Goal: Navigation & Orientation: Locate item on page

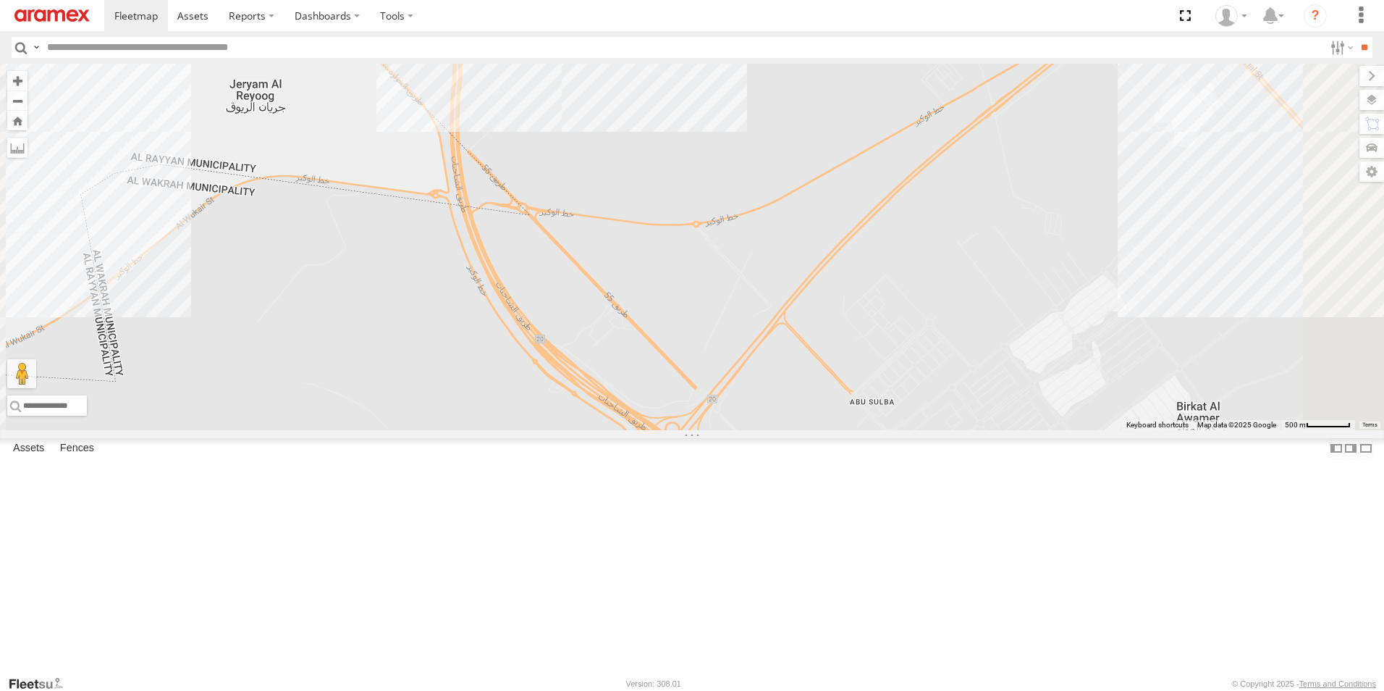
click at [951, 690] on html at bounding box center [692, 345] width 1384 height 691
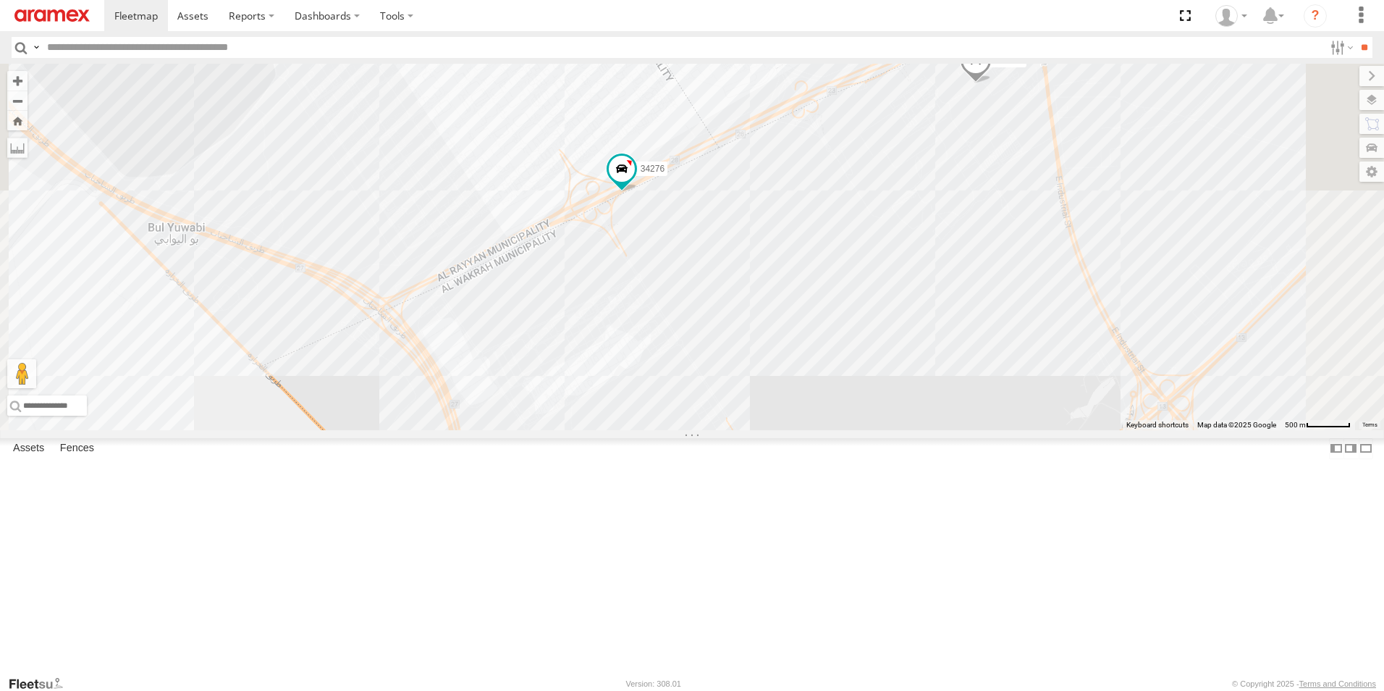
drag, startPoint x: 899, startPoint y: 290, endPoint x: 902, endPoint y: 723, distance: 432.2
click at [902, 690] on html at bounding box center [692, 345] width 1384 height 691
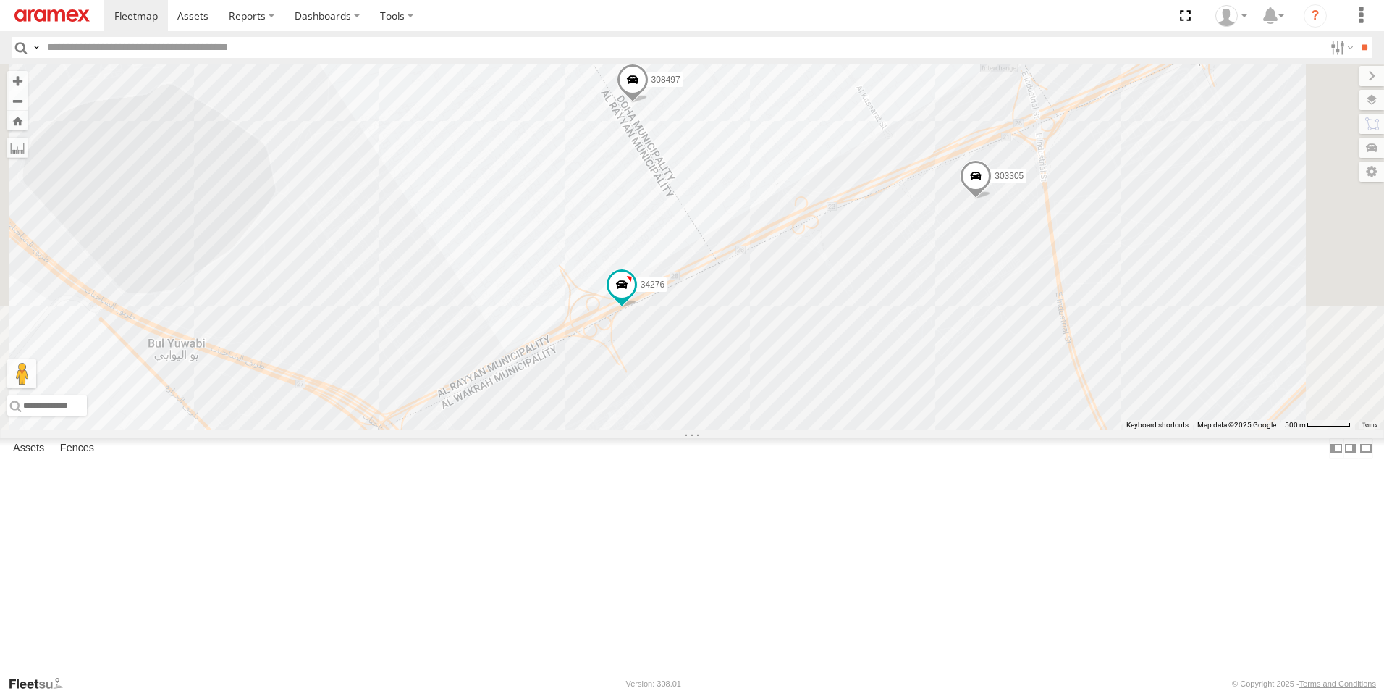
drag, startPoint x: 1078, startPoint y: 366, endPoint x: 1080, endPoint y: 489, distance: 122.4
click at [1080, 430] on div "41827 328213 41831 304072 337447 34276 155180- [PERSON_NAME] 302563 256320 3422…" at bounding box center [692, 247] width 1384 height 366
click at [638, 308] on span at bounding box center [622, 288] width 32 height 39
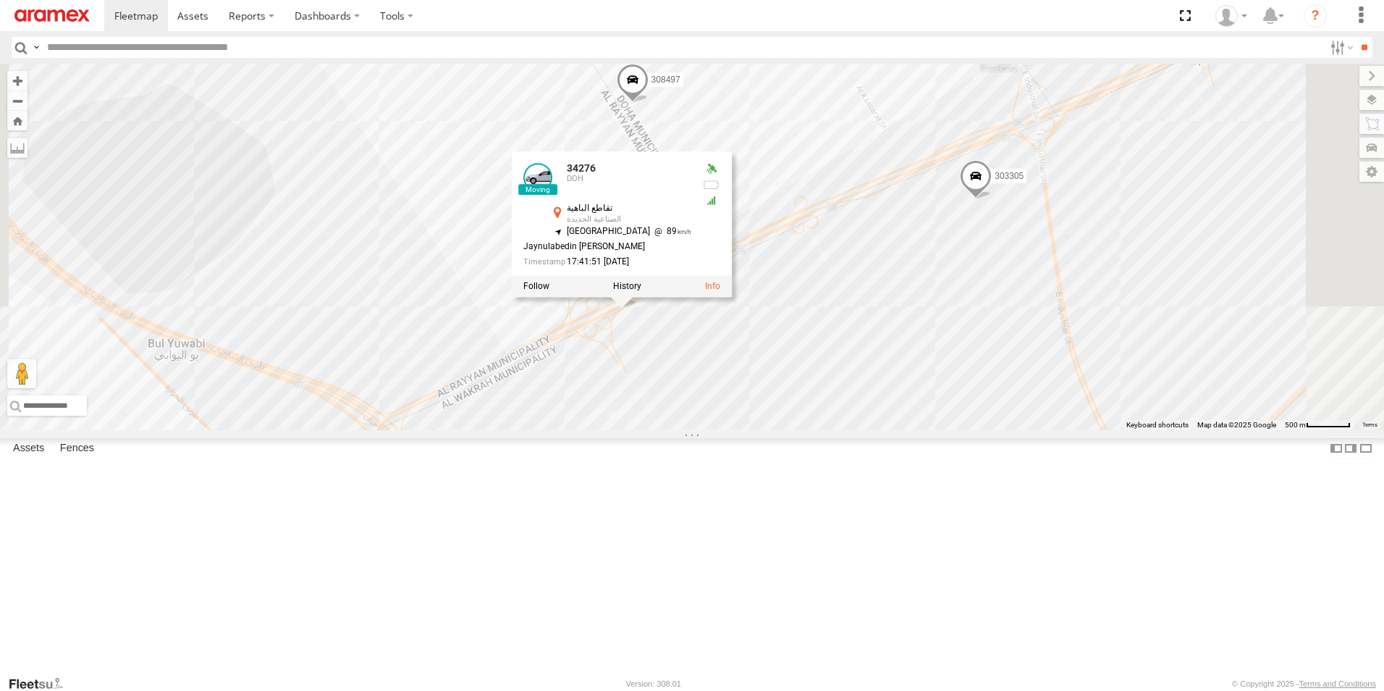
click at [1047, 411] on div "41827 328213 41831 304072 337447 34276 155180- [PERSON_NAME] 302563 256320 3422…" at bounding box center [692, 247] width 1384 height 366
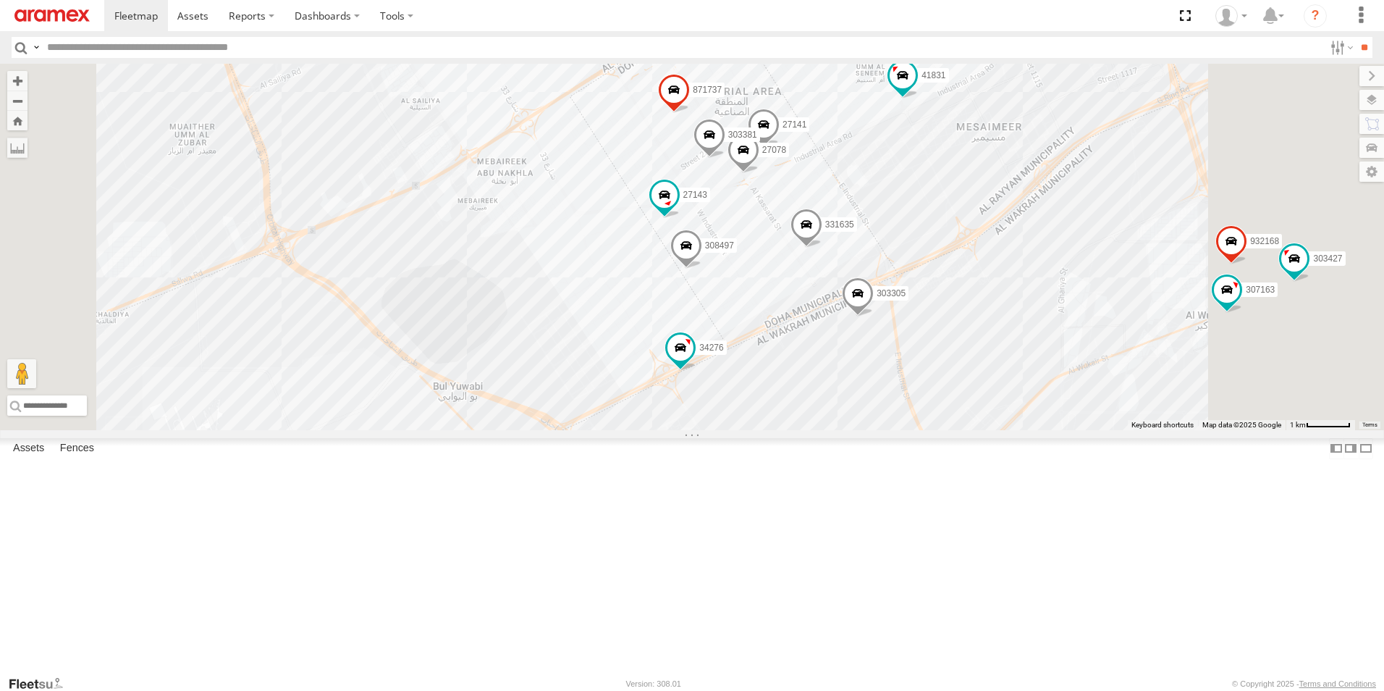
drag, startPoint x: 1109, startPoint y: 409, endPoint x: 1014, endPoint y: 506, distance: 136.2
click at [1014, 430] on div "41827 328213 41831 304072 337447 34276 155180- [PERSON_NAME] 302563 256320 3422…" at bounding box center [692, 247] width 1384 height 366
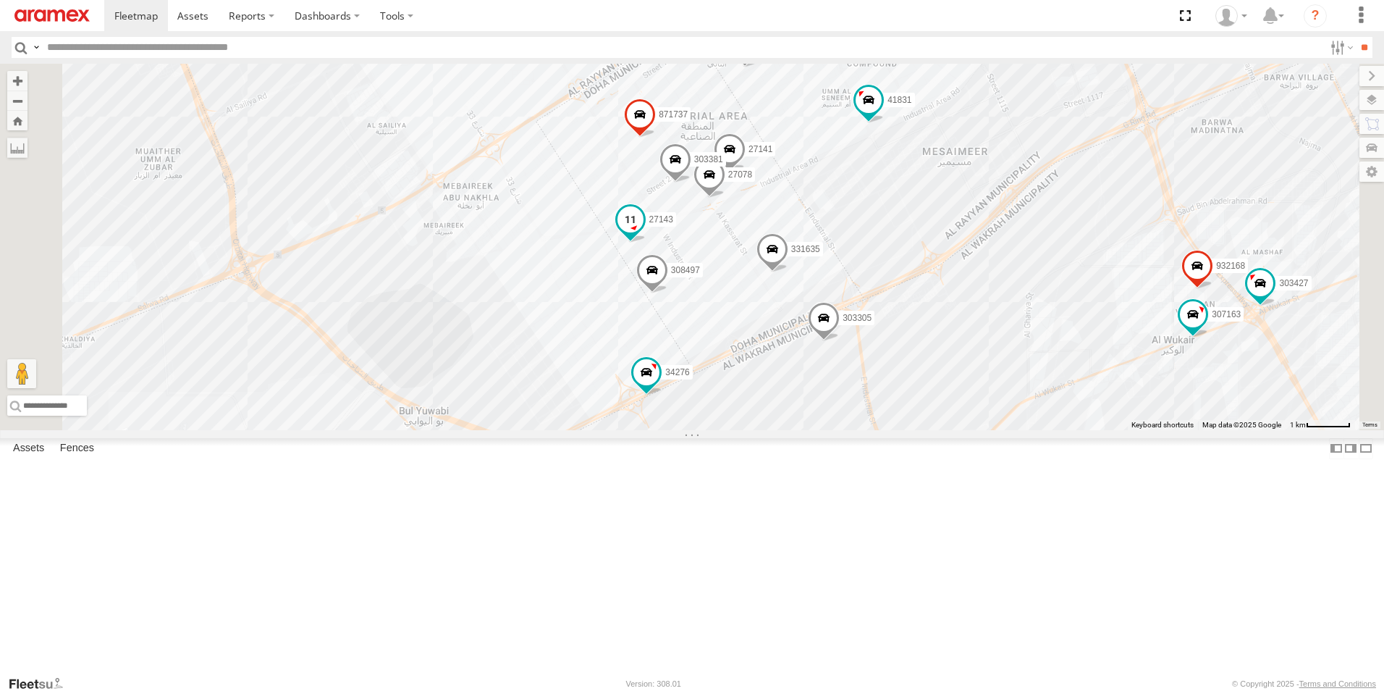
click at [644, 233] on span at bounding box center [631, 220] width 26 height 26
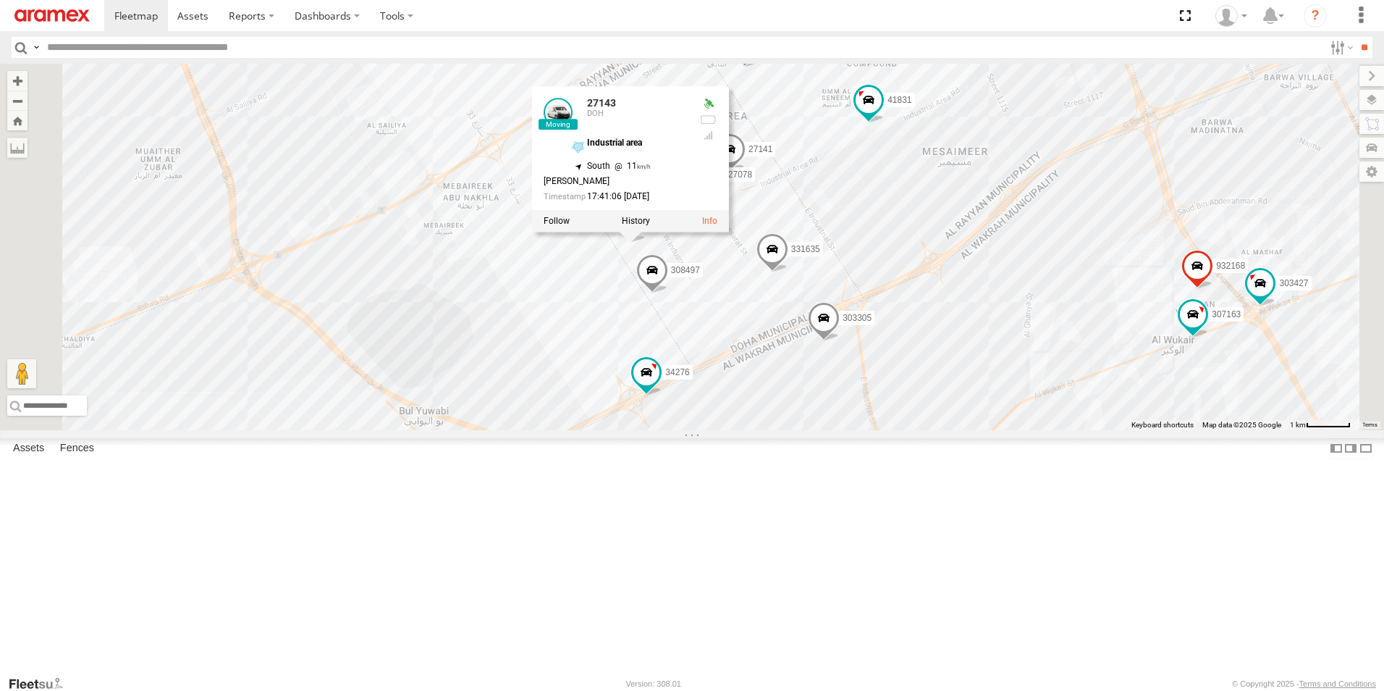
click at [927, 430] on div "41827 328213 41831 304072 337447 34276 155180- [PERSON_NAME] 302563 256320 3422…" at bounding box center [692, 247] width 1384 height 366
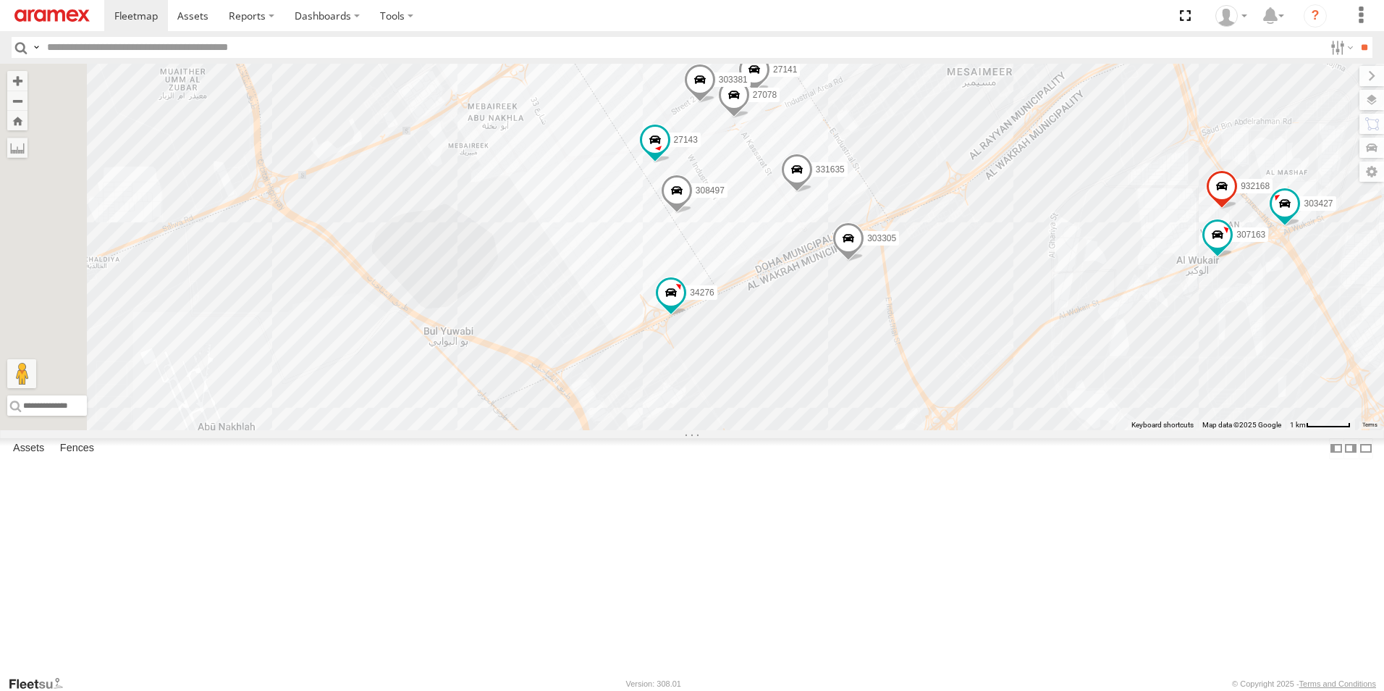
drag, startPoint x: 1079, startPoint y: 538, endPoint x: 1106, endPoint y: 458, distance: 84.7
click at [1106, 430] on div "41827 328213 41831 304072 337447 34276 155180- [PERSON_NAME] 302563 256320 3422…" at bounding box center [692, 247] width 1384 height 366
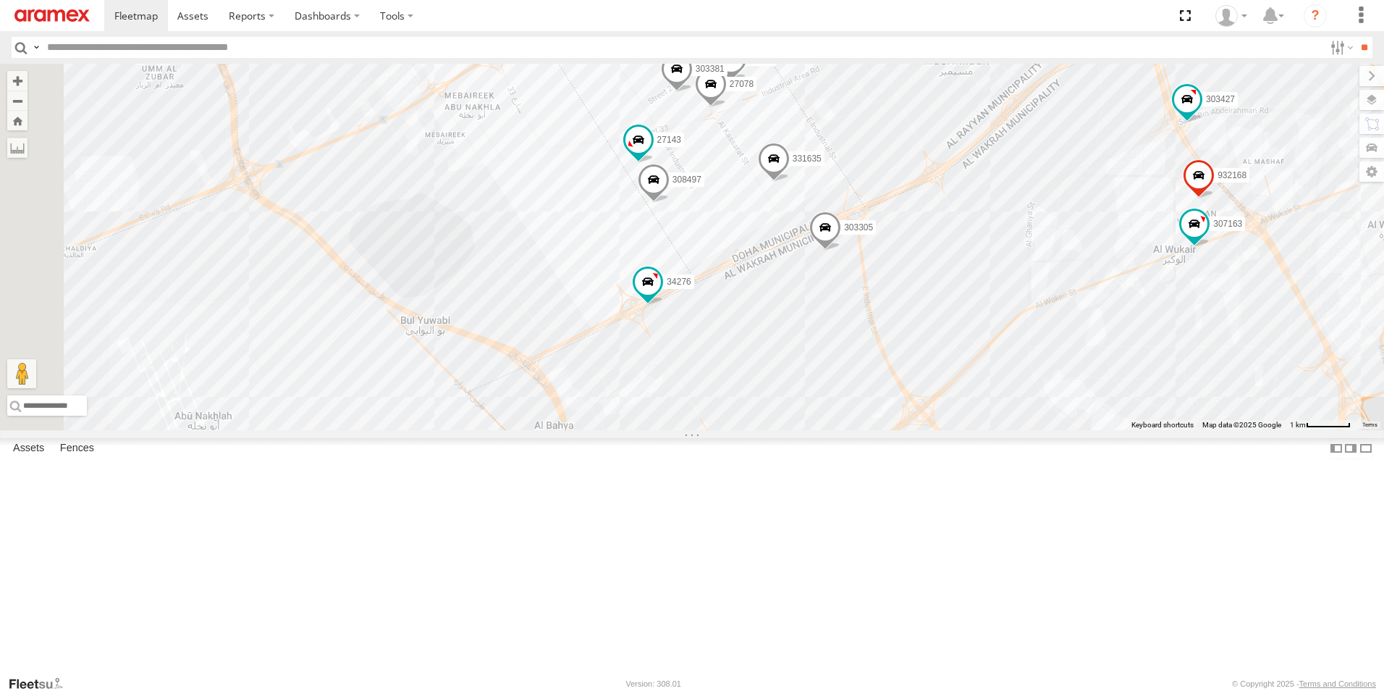
drag, startPoint x: 1056, startPoint y: 266, endPoint x: 1034, endPoint y: 264, distance: 22.5
click at [1034, 264] on div "41827 328213 41831 304072 337447 34276 155180- [PERSON_NAME] 302563 256320 3422…" at bounding box center [692, 247] width 1384 height 366
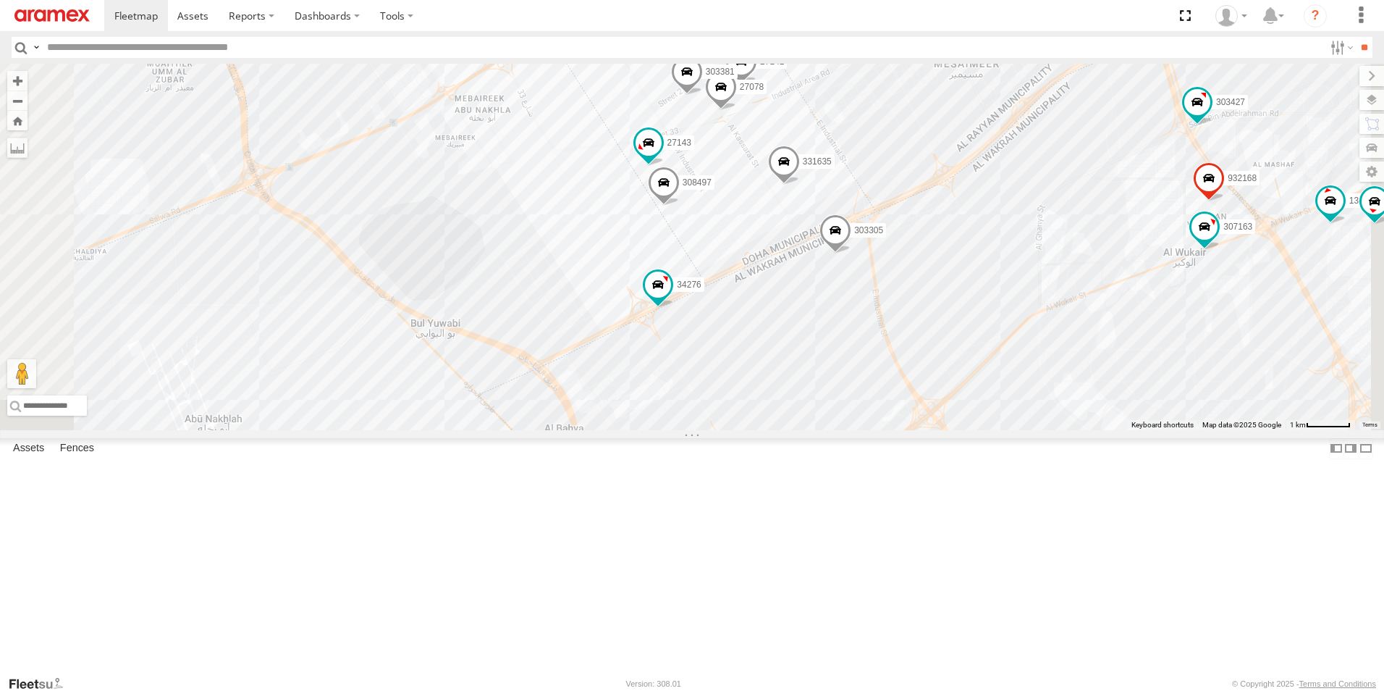
drag, startPoint x: 1118, startPoint y: 370, endPoint x: 1193, endPoint y: 389, distance: 77.6
click at [1193, 389] on div "41827 328213 41831 304072 337447 34276 155180- [PERSON_NAME] 302563 256320 3422…" at bounding box center [692, 247] width 1384 height 366
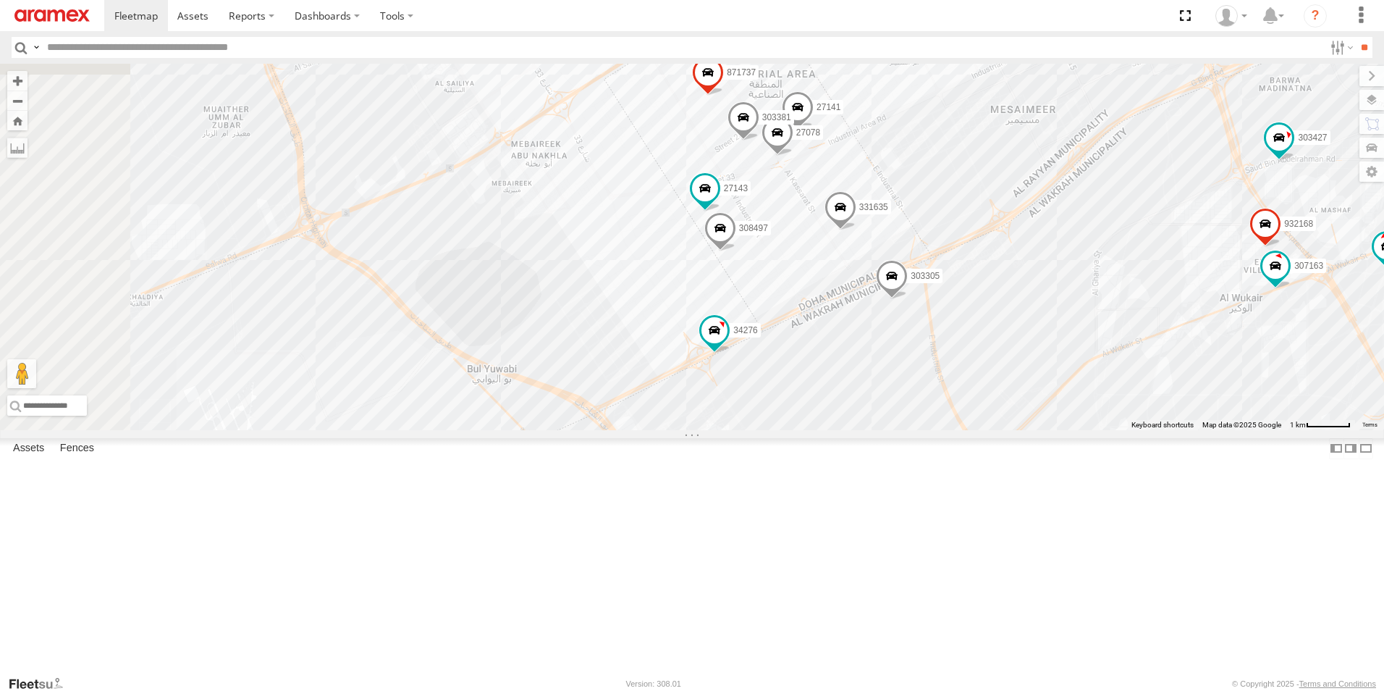
drag, startPoint x: 1159, startPoint y: 321, endPoint x: 1203, endPoint y: 374, distance: 67.9
click at [1203, 374] on div "41827 328213 41831 304072 337447 34276 155180- [PERSON_NAME] 302563 256320 3422…" at bounding box center [692, 247] width 1384 height 366
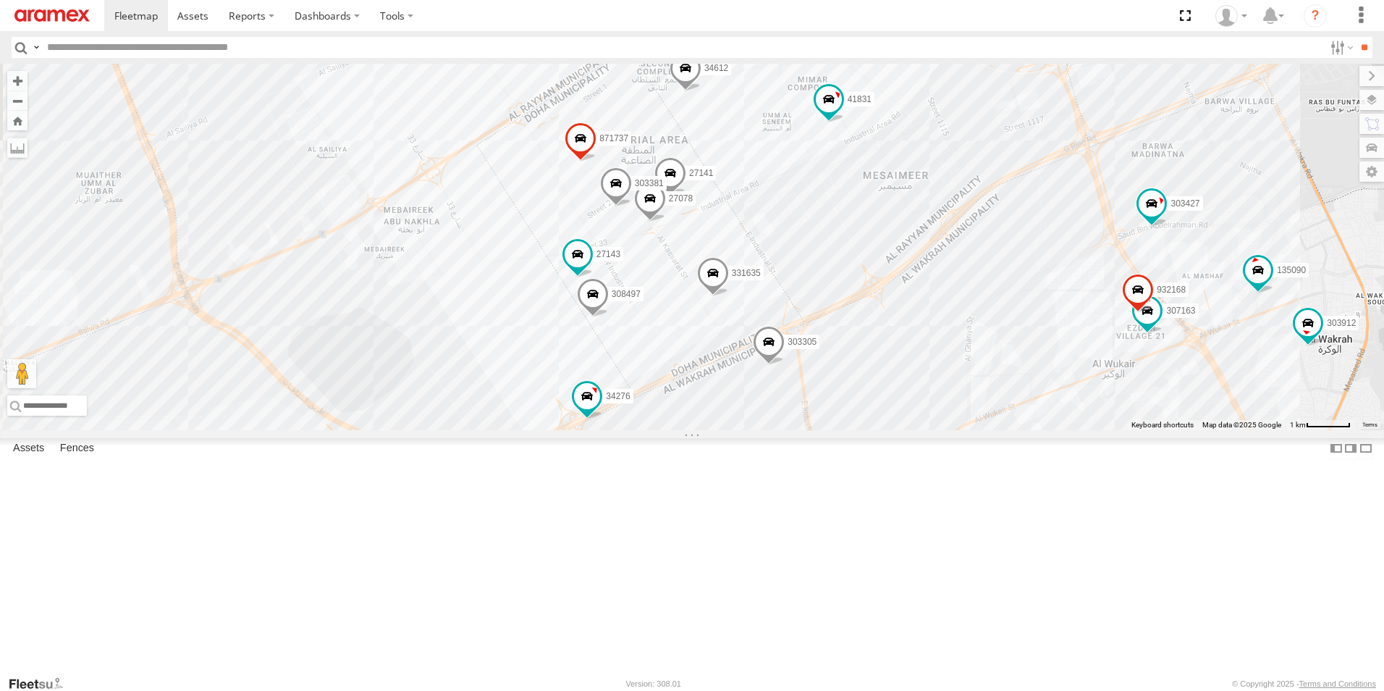
drag, startPoint x: 1016, startPoint y: 471, endPoint x: 888, endPoint y: 539, distance: 144.1
click at [888, 430] on div "41827 328213 41831 304072 337447 34276 155180- [PERSON_NAME] 302563 256320 3422…" at bounding box center [692, 247] width 1384 height 366
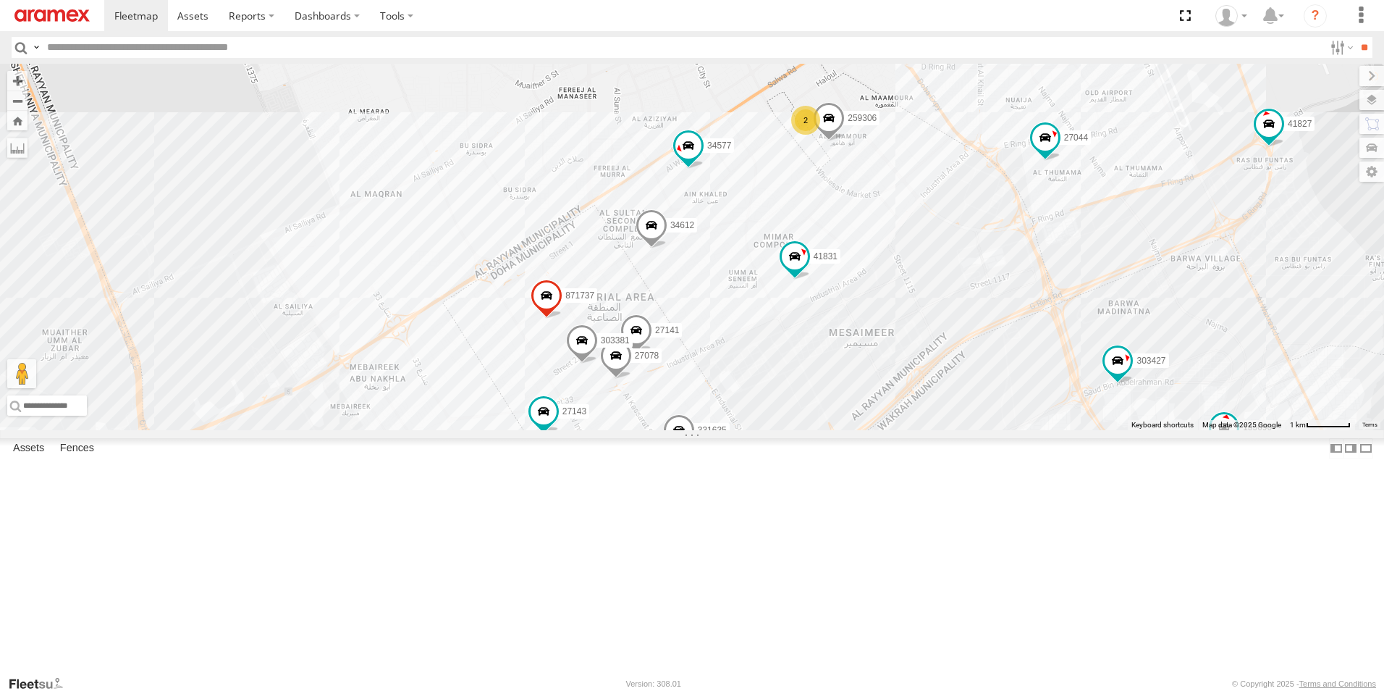
drag, startPoint x: 1179, startPoint y: 405, endPoint x: 1085, endPoint y: 426, distance: 95.9
click at [1085, 426] on div "41827 328213 41831 304072 337447 34276 155180- [PERSON_NAME] 302563 256320 3422…" at bounding box center [692, 247] width 1384 height 366
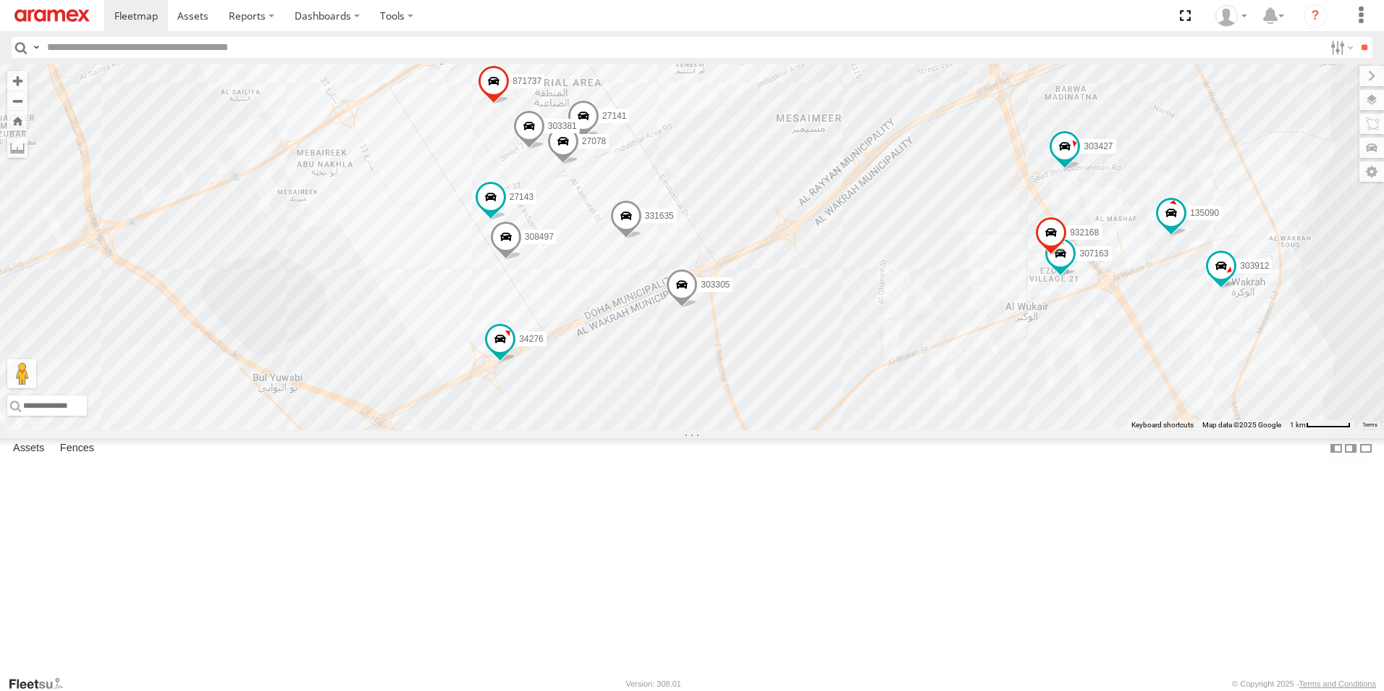
click at [525, 56] on input "text" at bounding box center [682, 47] width 1283 height 21
click at [1356, 37] on input "**" at bounding box center [1364, 47] width 17 height 21
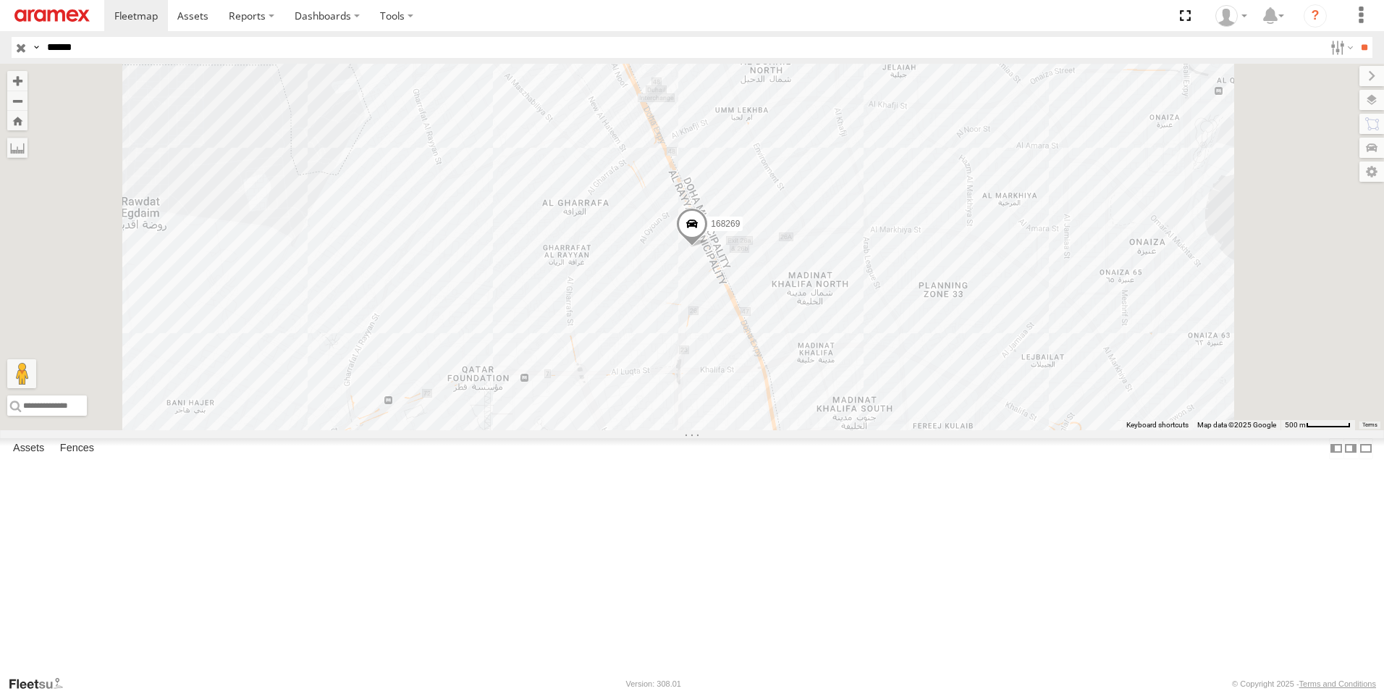
click at [224, 56] on input "******" at bounding box center [682, 47] width 1283 height 21
type input "******"
click at [1356, 37] on input "**" at bounding box center [1364, 47] width 17 height 21
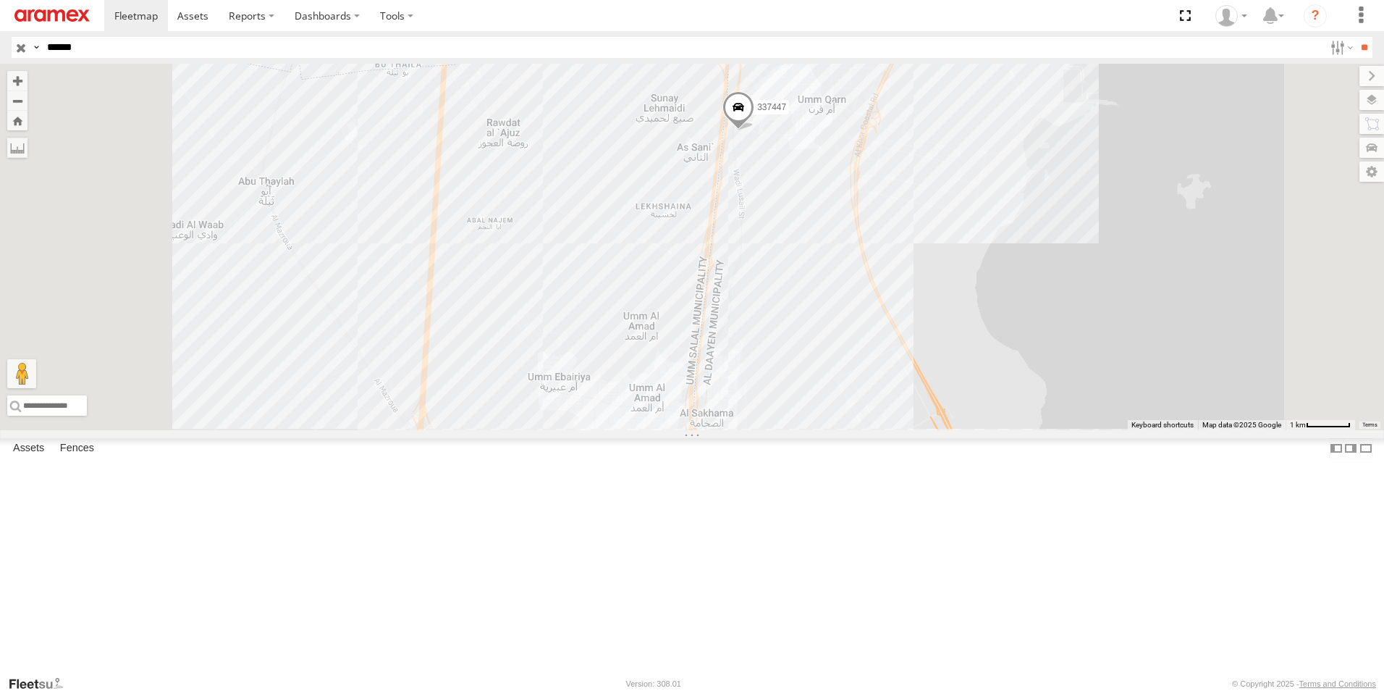
drag, startPoint x: 977, startPoint y: 344, endPoint x: 977, endPoint y: 224, distance: 119.5
click at [977, 224] on div "337447" at bounding box center [692, 247] width 1384 height 366
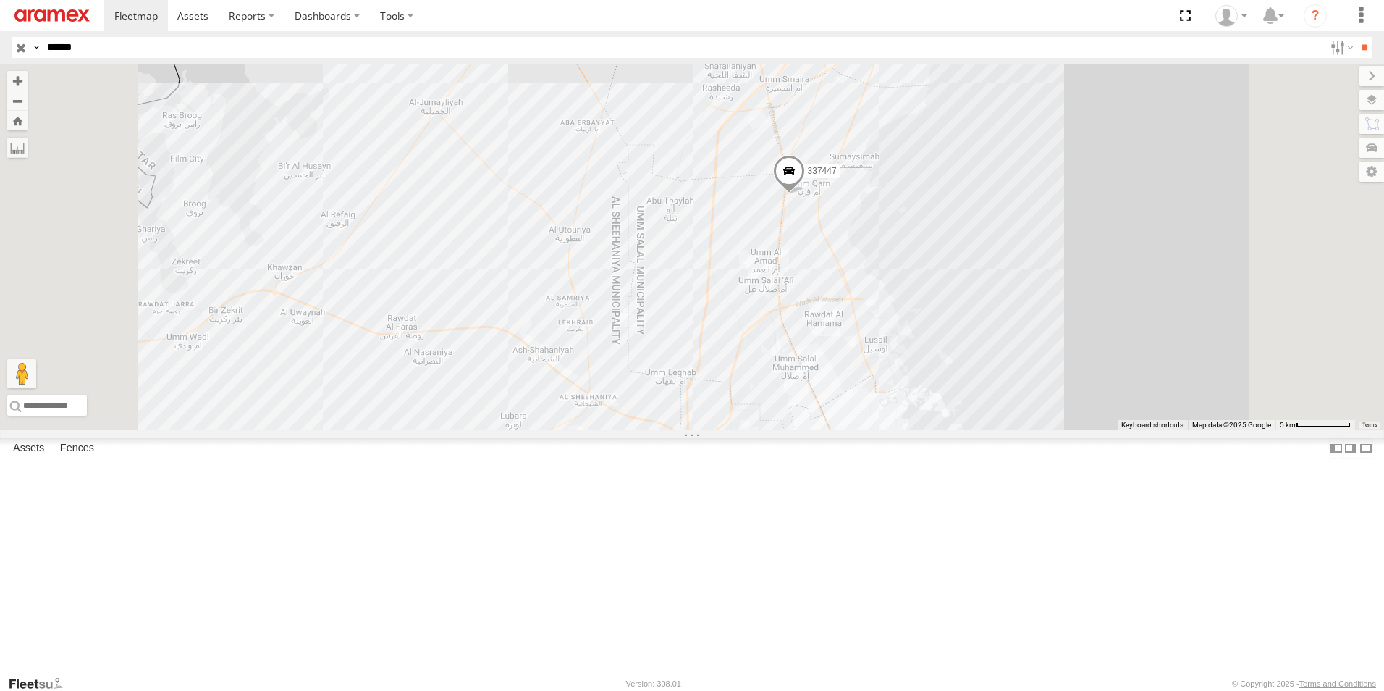
click at [17, 50] on input "button" at bounding box center [21, 47] width 19 height 21
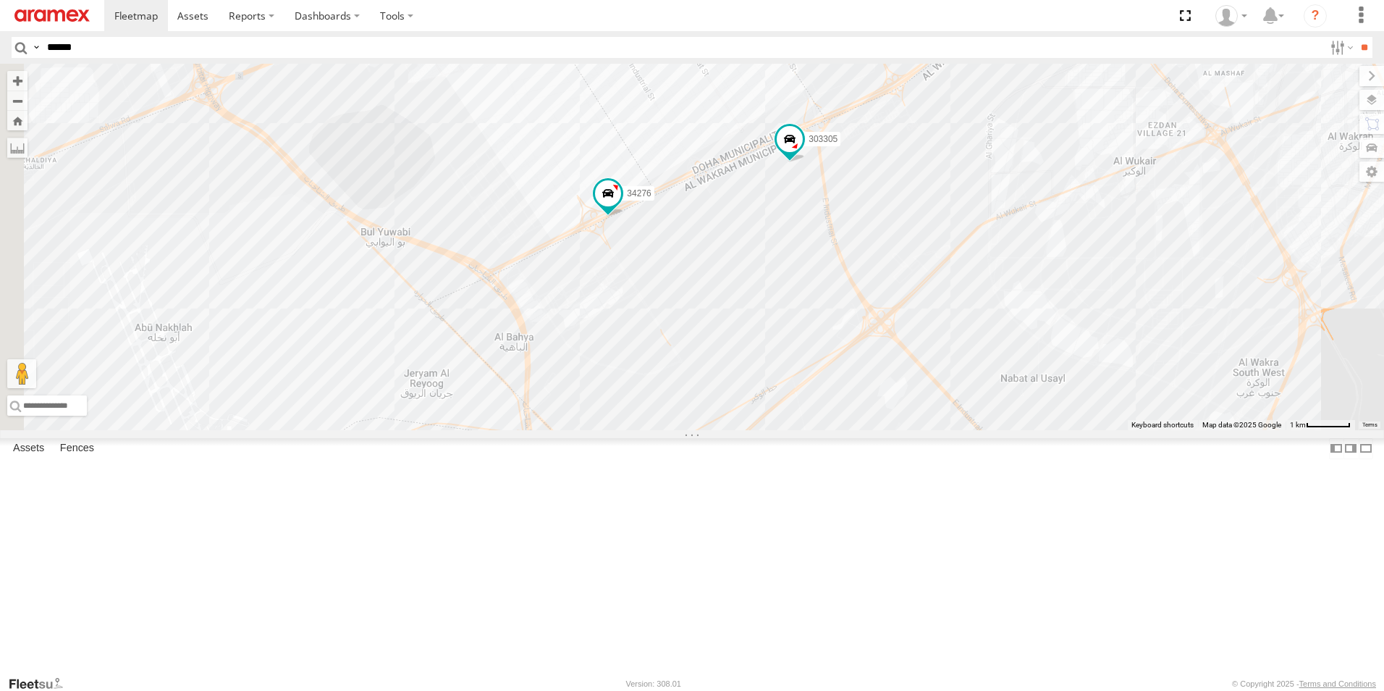
drag, startPoint x: 575, startPoint y: 325, endPoint x: 1081, endPoint y: 567, distance: 560.9
click at [1081, 430] on div "41827 328213 304072 337447 34276 155180- [PERSON_NAME] 303305" at bounding box center [692, 247] width 1384 height 366
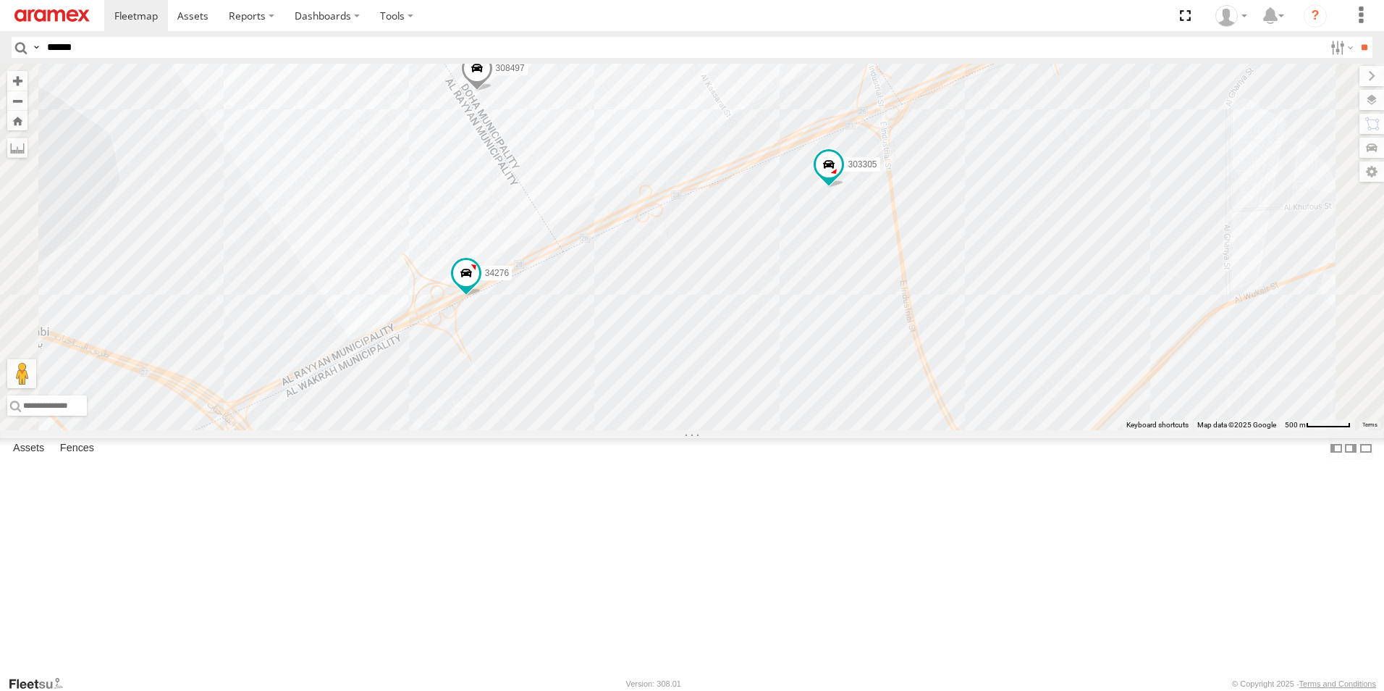
drag, startPoint x: 929, startPoint y: 416, endPoint x: 953, endPoint y: 536, distance: 122.5
click at [953, 430] on div "41827 328213 304072 337447 34276 155180- [PERSON_NAME] 303305 303427 303381 871…" at bounding box center [692, 247] width 1384 height 366
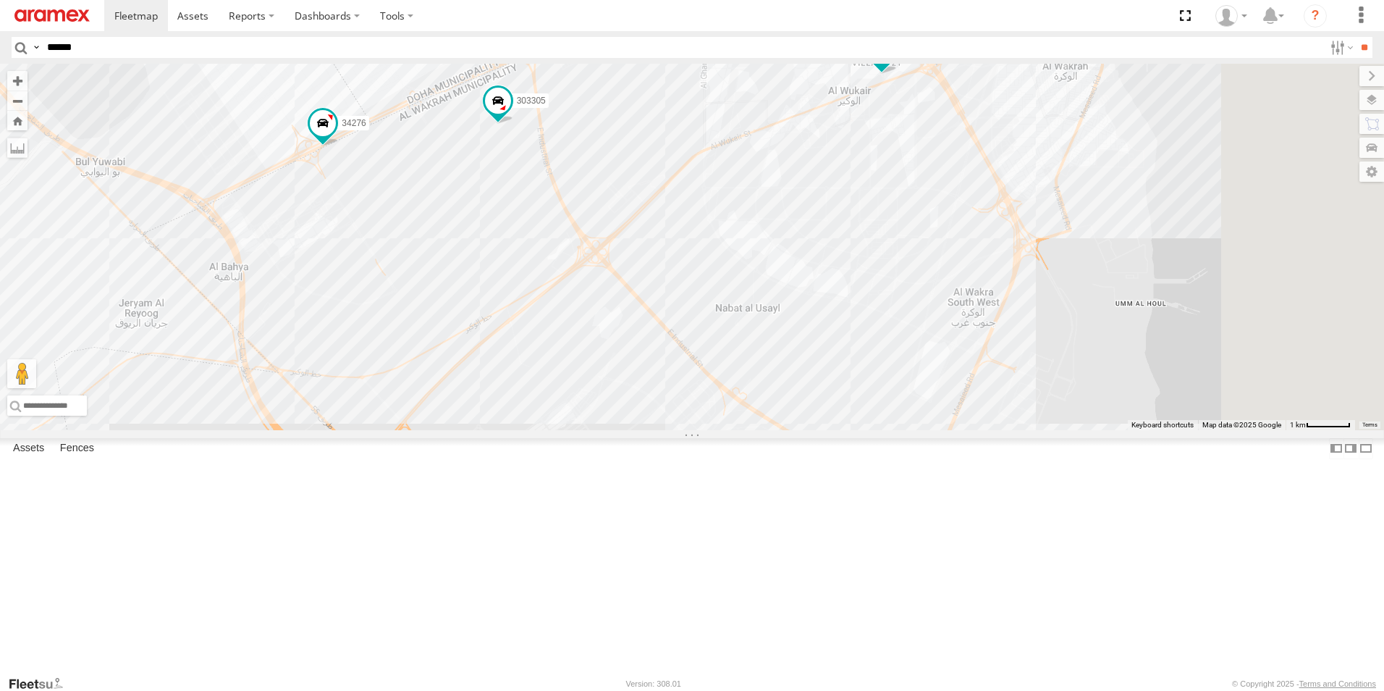
drag, startPoint x: 1086, startPoint y: 497, endPoint x: 823, endPoint y: 369, distance: 292.1
click at [823, 369] on div "303305 27143 331635 308497 34276 303381 871737 307163 932168 34612 41831 2" at bounding box center [692, 247] width 1384 height 366
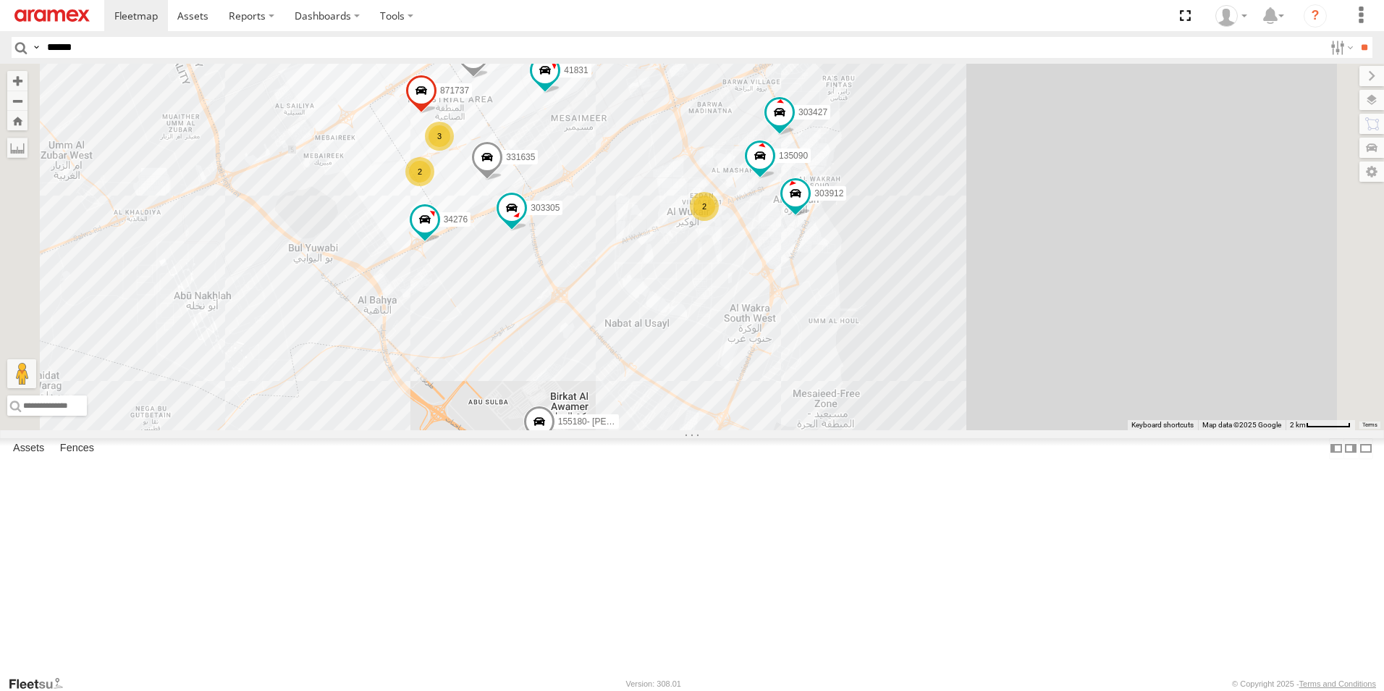
drag, startPoint x: 971, startPoint y: 559, endPoint x: 1044, endPoint y: 635, distance: 105.5
click at [1044, 430] on div "303305 331635 34276 871737 34612 41831 303427 3 2 34577 180264 27044 303912 2 1…" at bounding box center [692, 247] width 1384 height 366
